Goal: Find specific page/section: Find specific page/section

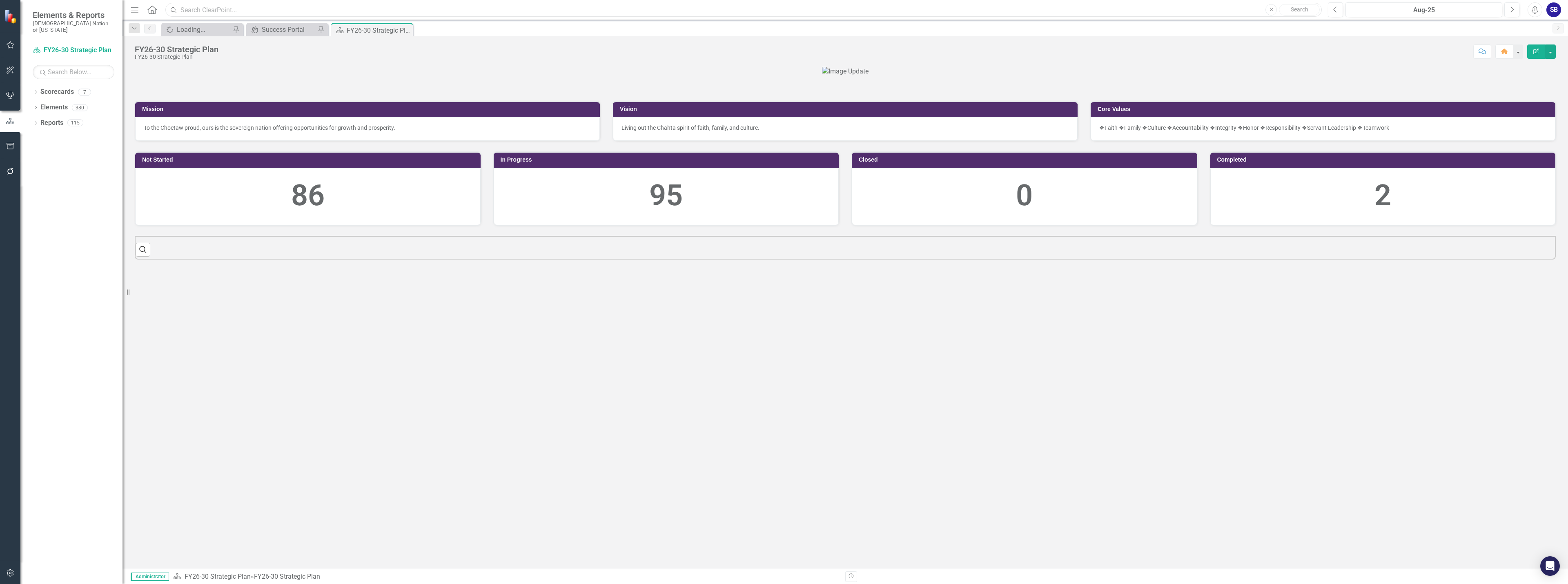
click at [430, 8] on input "text" at bounding box center [744, 10] width 1157 height 14
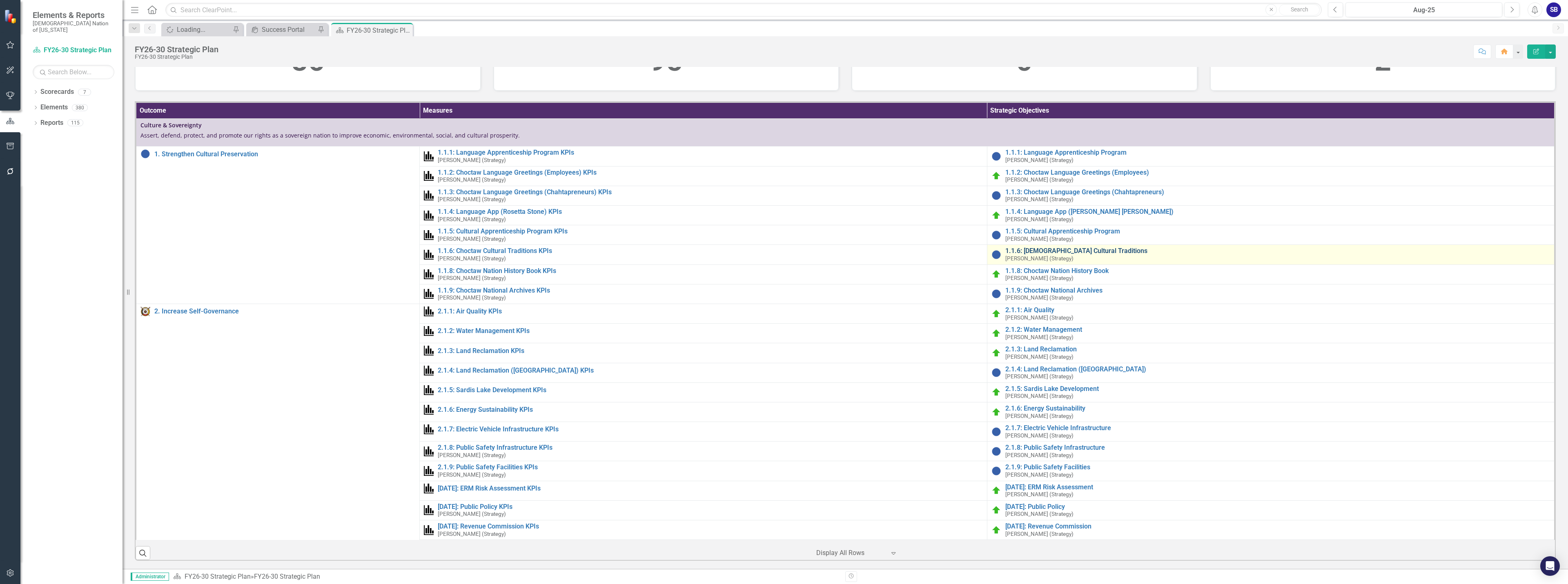
click at [1070, 255] on link "1.1.6: [DEMOGRAPHIC_DATA] Cultural Traditions" at bounding box center [1278, 251] width 545 height 7
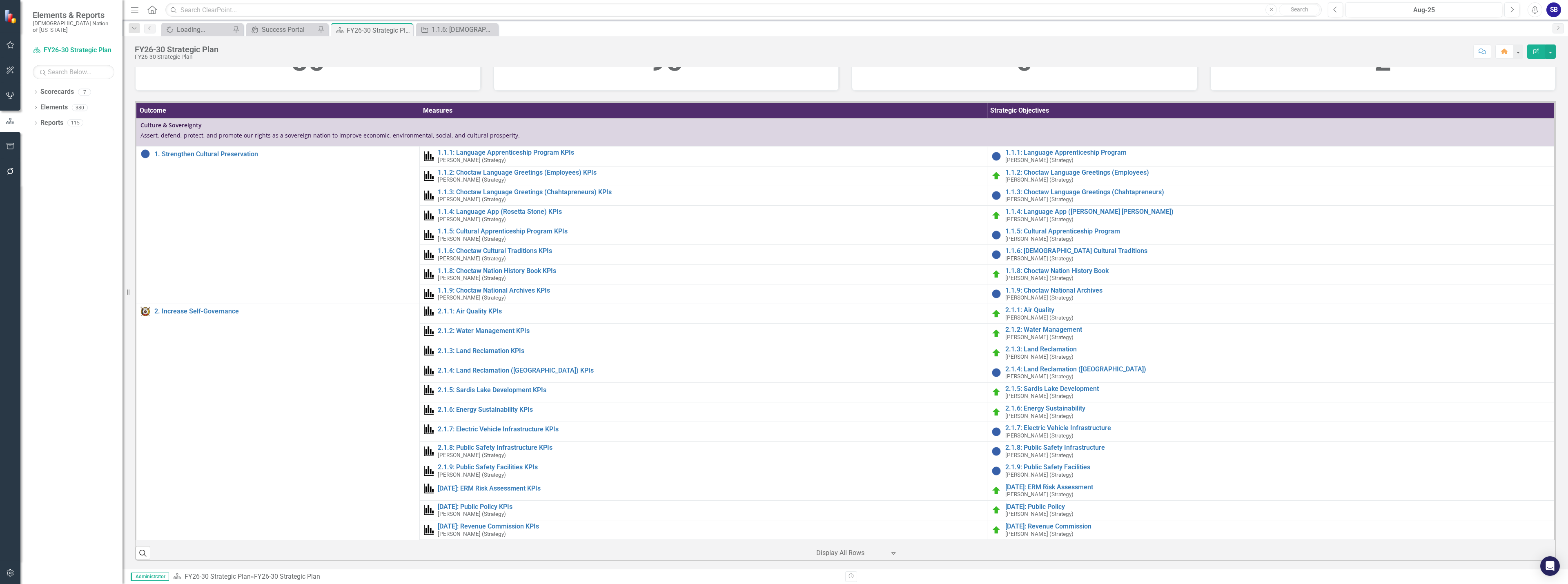
scroll to position [204, 0]
click at [1088, 235] on link "1.1.5: Cultural Apprenticeship Program" at bounding box center [1278, 231] width 545 height 7
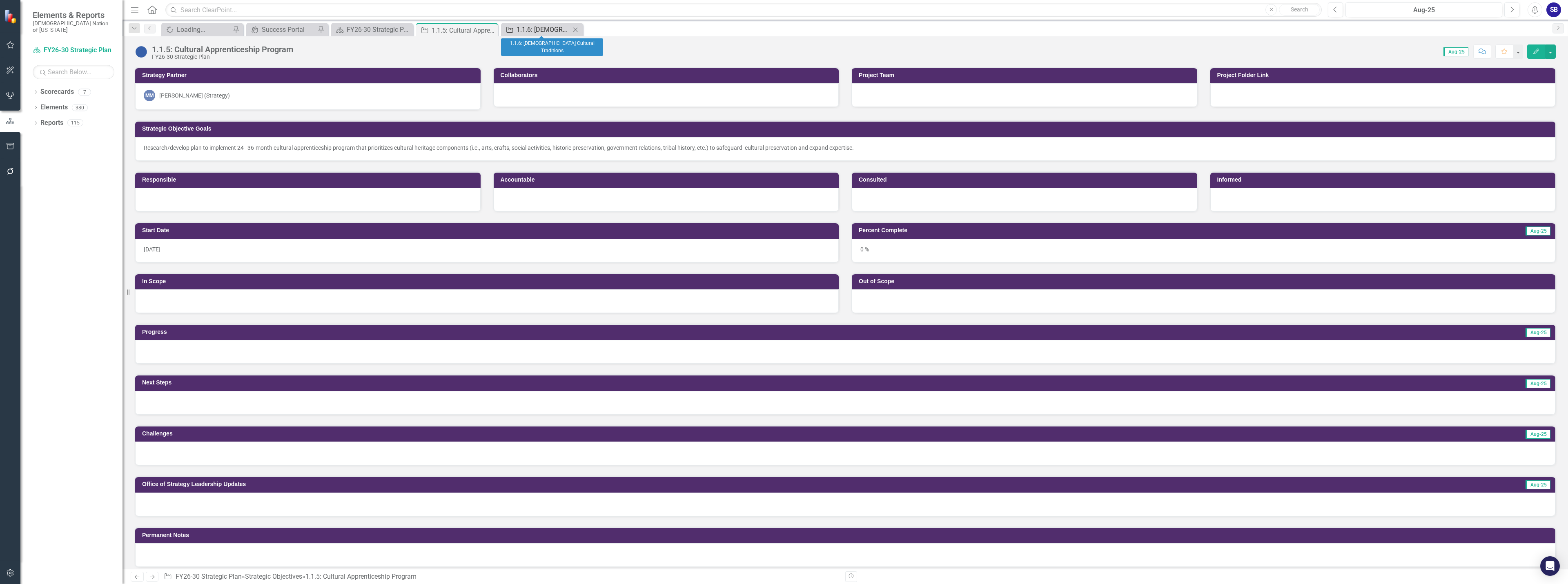
click at [543, 32] on div "1.1.6: [DEMOGRAPHIC_DATA] Cultural Traditions" at bounding box center [544, 29] width 54 height 10
click at [358, 27] on div "FY26-30 Strategic Plan" at bounding box center [374, 29] width 54 height 10
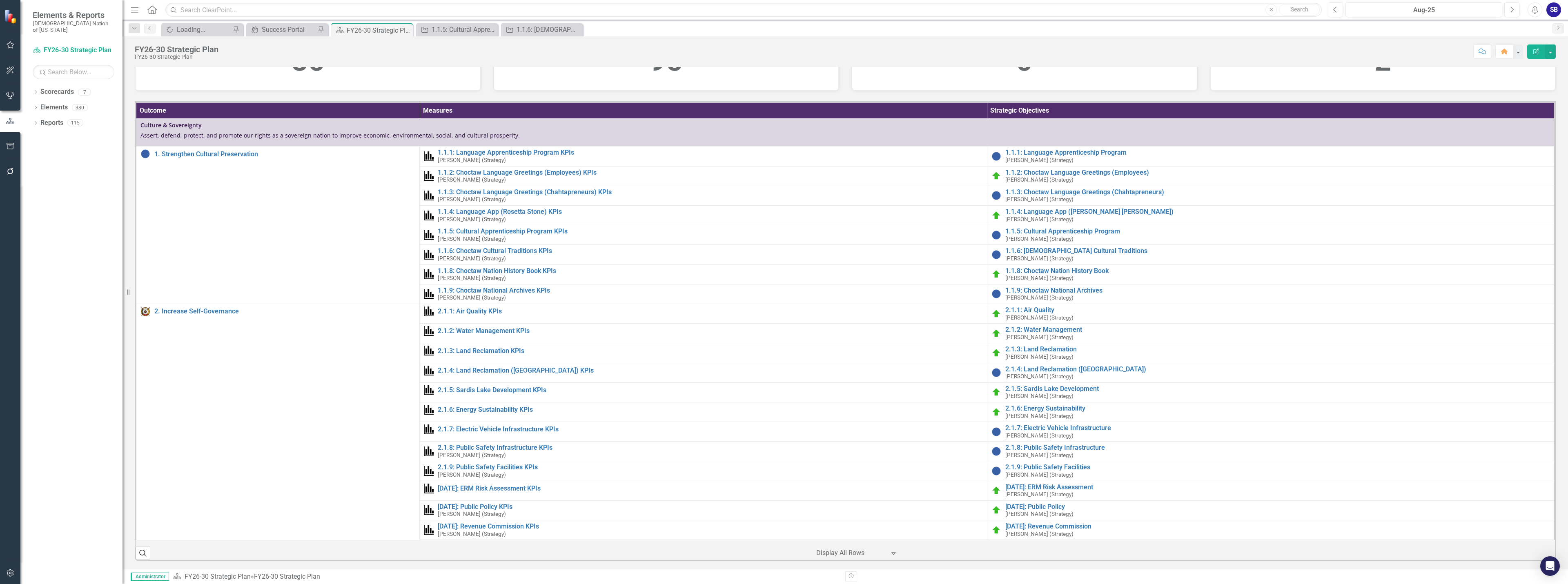
scroll to position [245, 0]
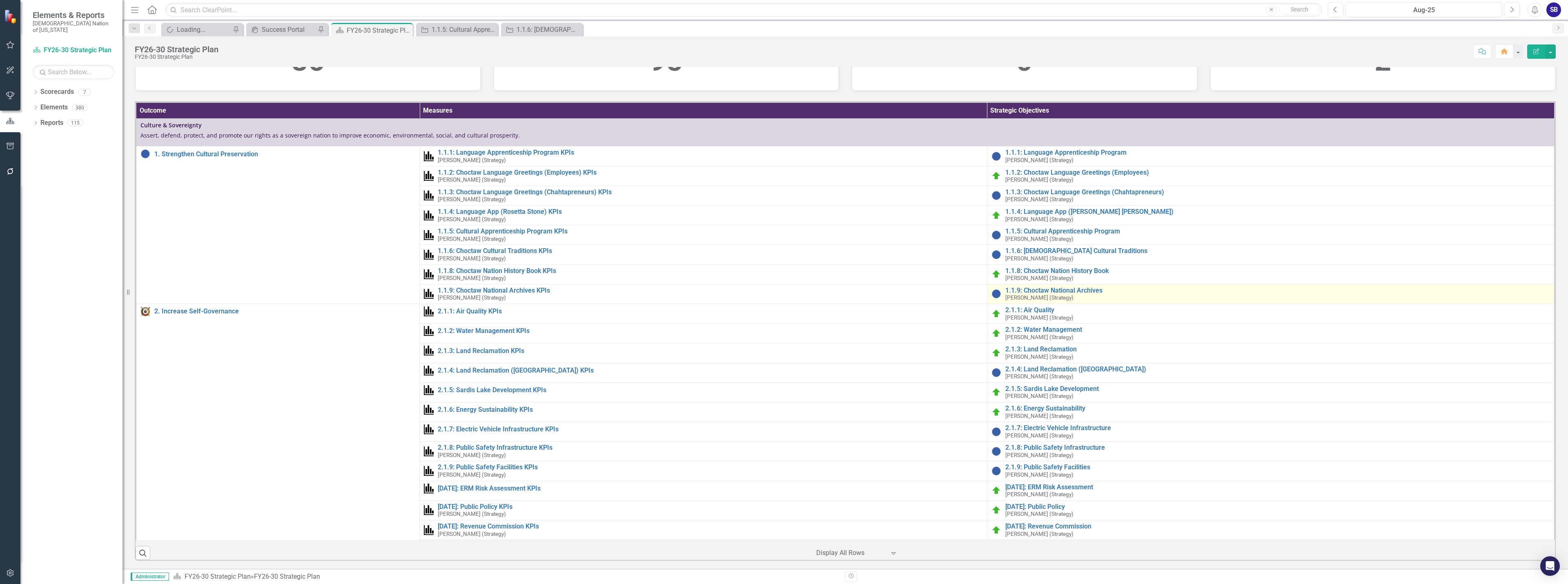
click at [1045, 304] on td "1.1.9: Choctaw National Archives [PERSON_NAME] (Strategy) Link Map View Link Ma…" at bounding box center [1270, 294] width 567 height 19
click at [1046, 294] on link "1.1.9: Choctaw National Archives" at bounding box center [1278, 291] width 545 height 7
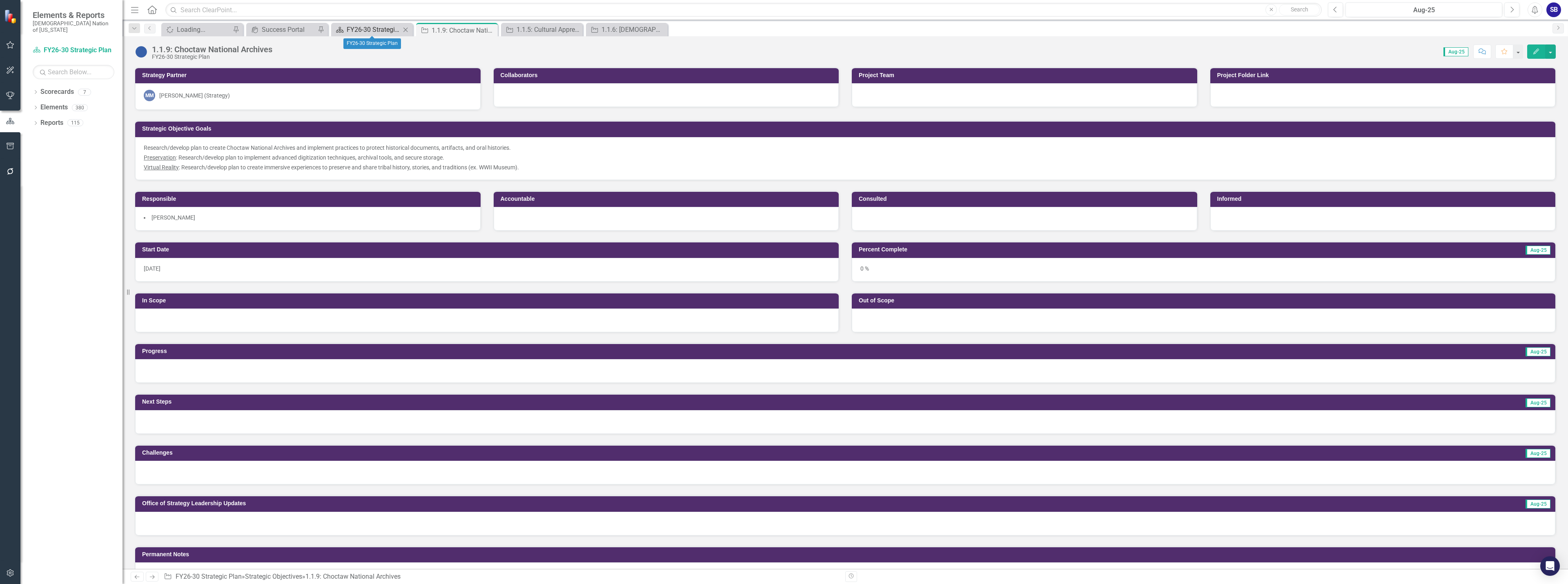
click at [394, 32] on div "FY26-30 Strategic Plan" at bounding box center [374, 29] width 54 height 10
